Goal: Information Seeking & Learning: Learn about a topic

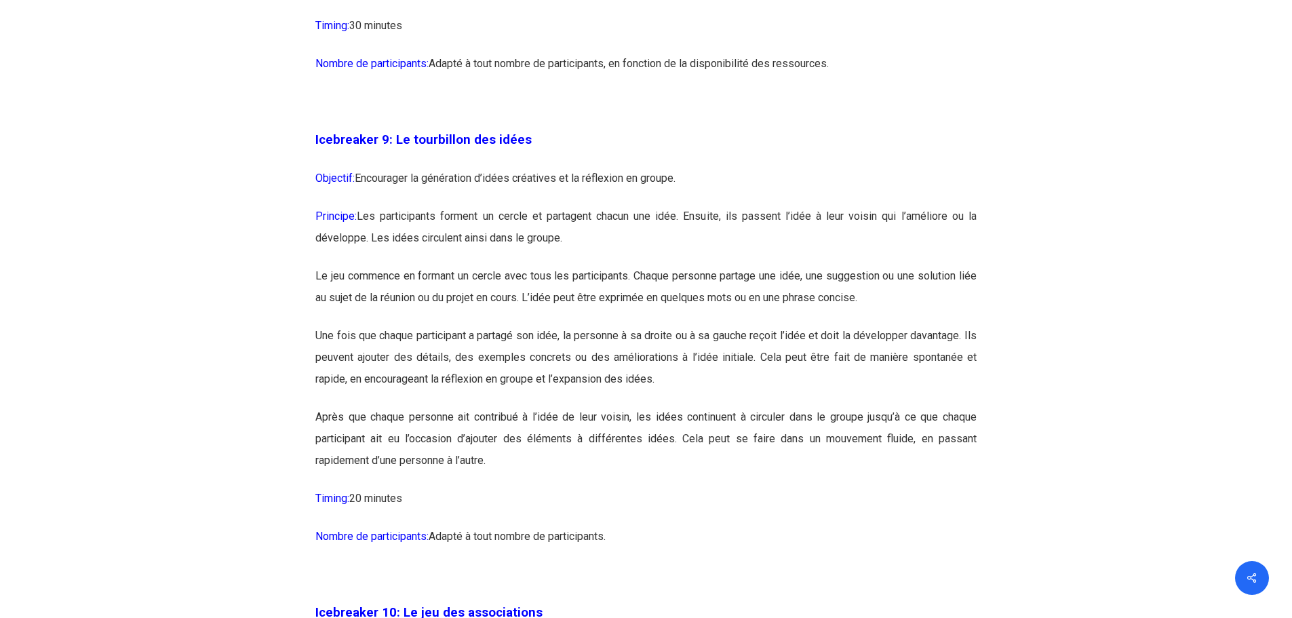
scroll to position [4409, 0]
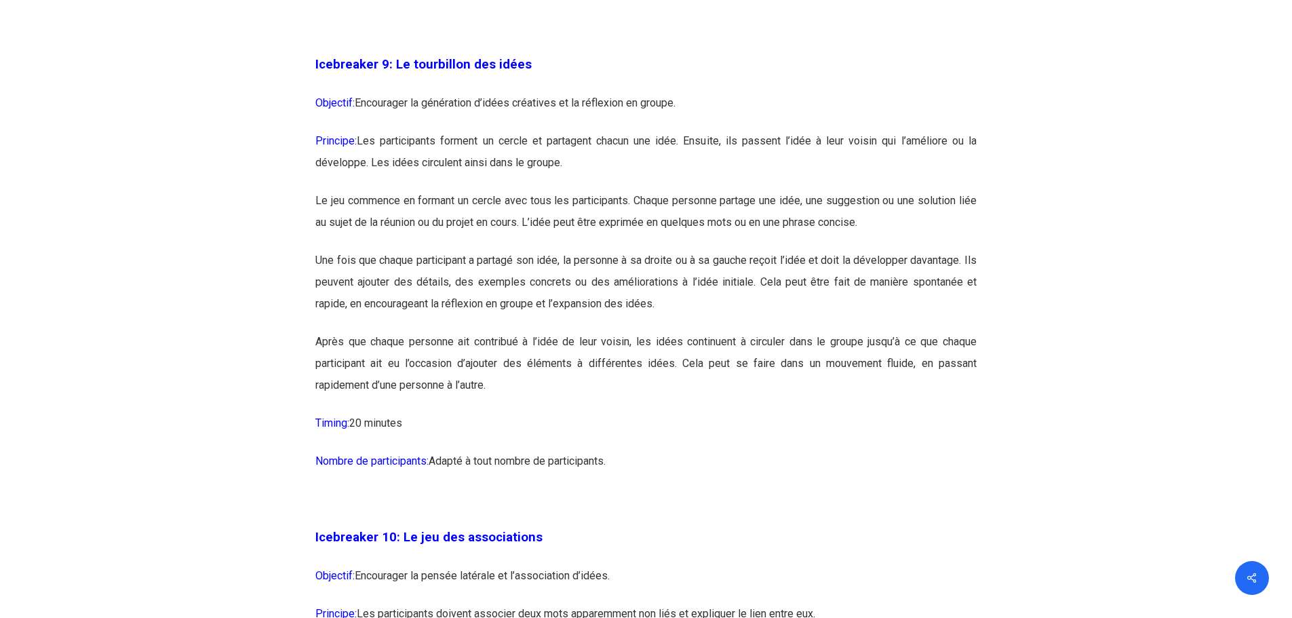
click at [645, 250] on p "Le jeu commence en formant un cercle avec tous les participants. Chaque personn…" at bounding box center [645, 220] width 661 height 60
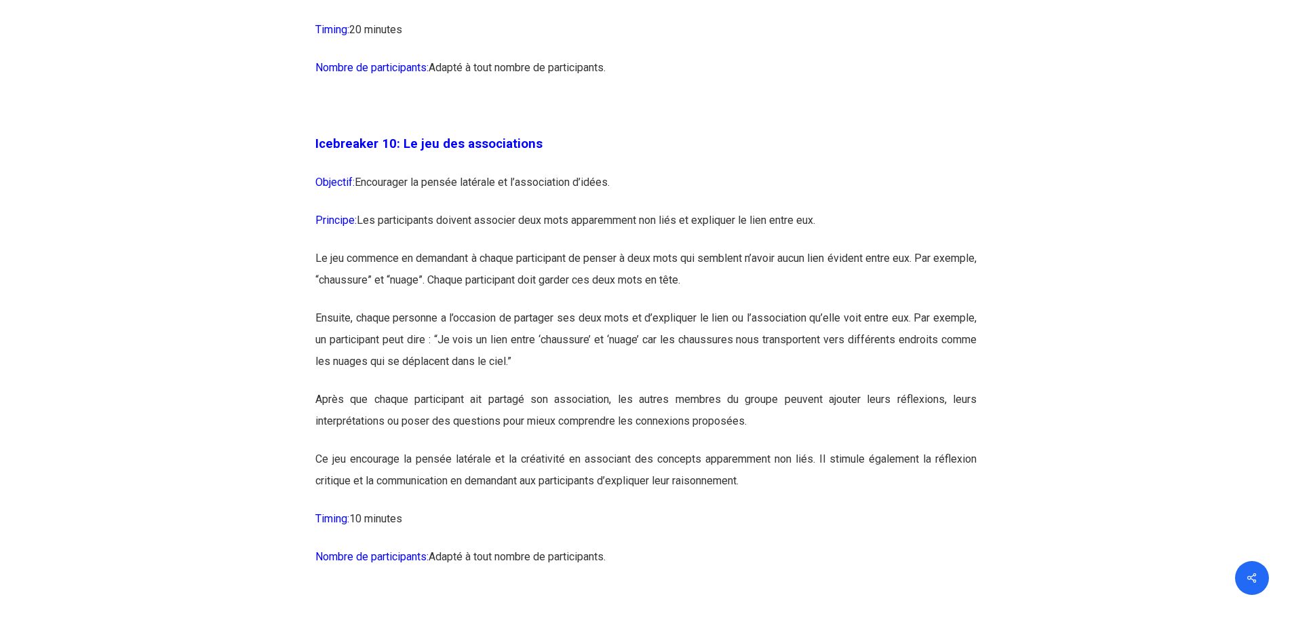
scroll to position [4816, 0]
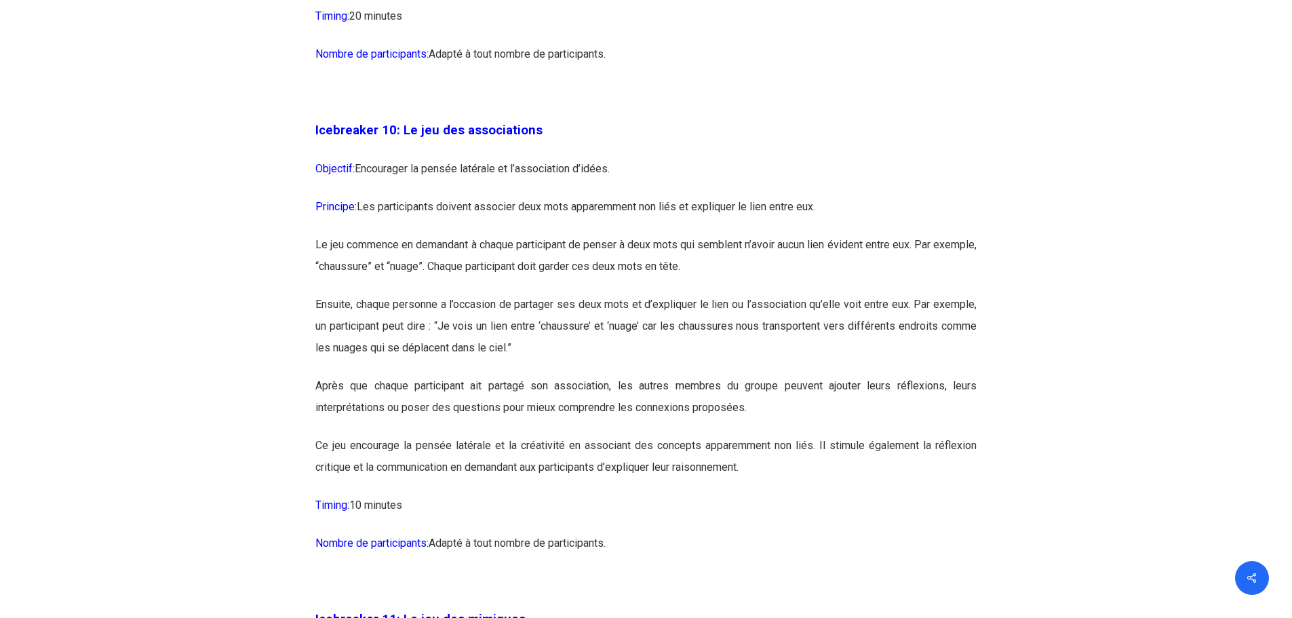
drag, startPoint x: 457, startPoint y: 547, endPoint x: 313, endPoint y: 176, distance: 398.2
copy div "Loremipsum 04: Do sit ame consectetura Elitsedd: Eiusmodtem in utlabo etdolore …"
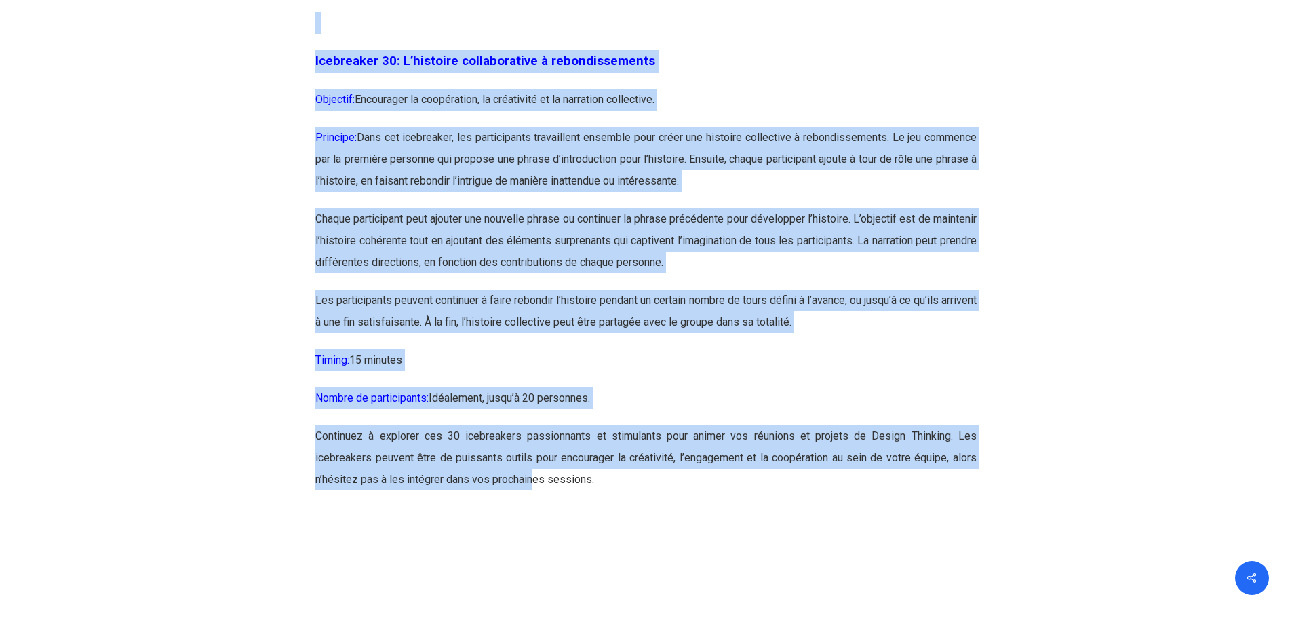
scroll to position [13947, 0]
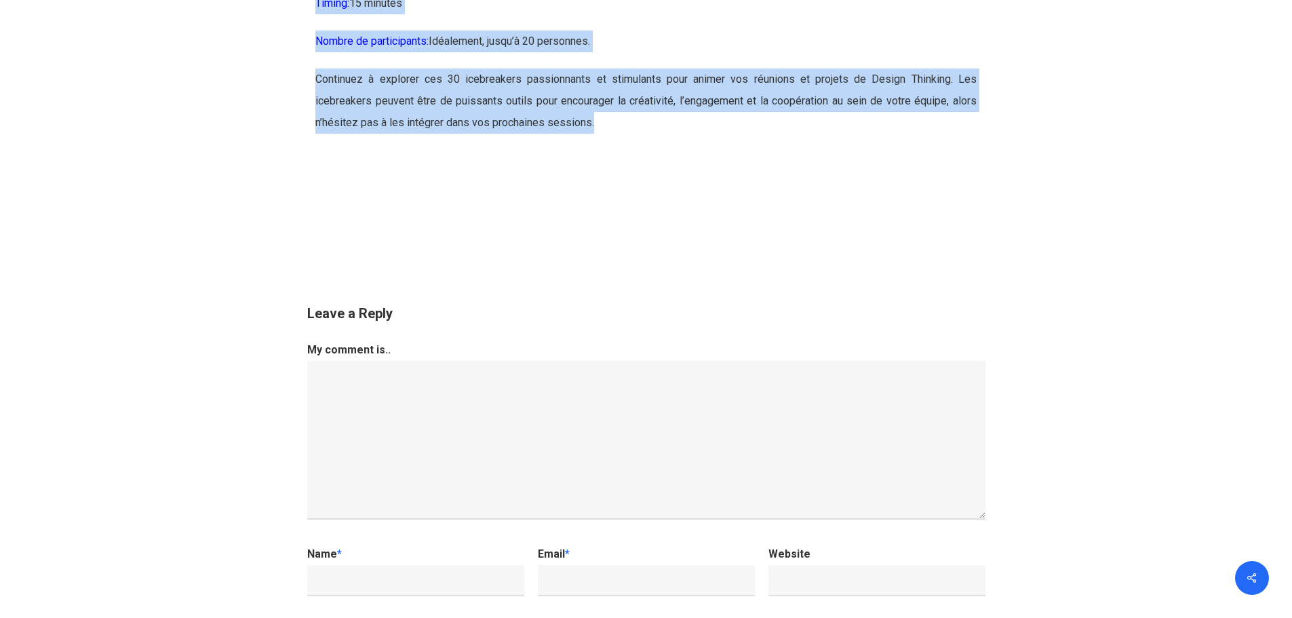
drag, startPoint x: 311, startPoint y: 241, endPoint x: 615, endPoint y: 193, distance: 307.0
copy div "Loremipsum 2: Dolors ametc adipi-elitsed ! Doeiusmo: Temporinci u’laboreetdo ma…"
